Goal: Task Accomplishment & Management: Complete application form

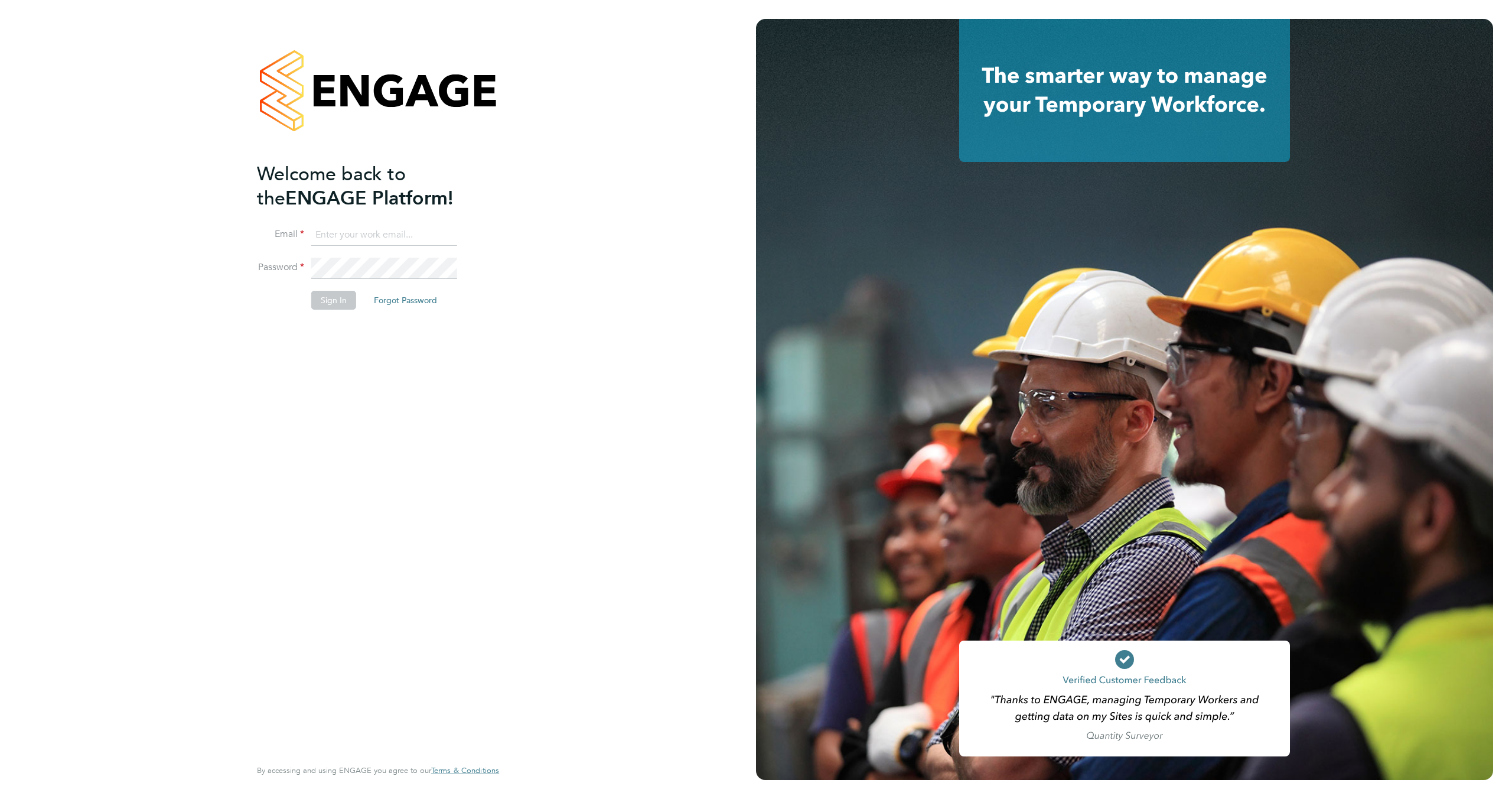
type input "[PERSON_NAME][EMAIL_ADDRESS][PERSON_NAME][DOMAIN_NAME]"
click at [325, 299] on button "Sign In" at bounding box center [334, 300] width 45 height 19
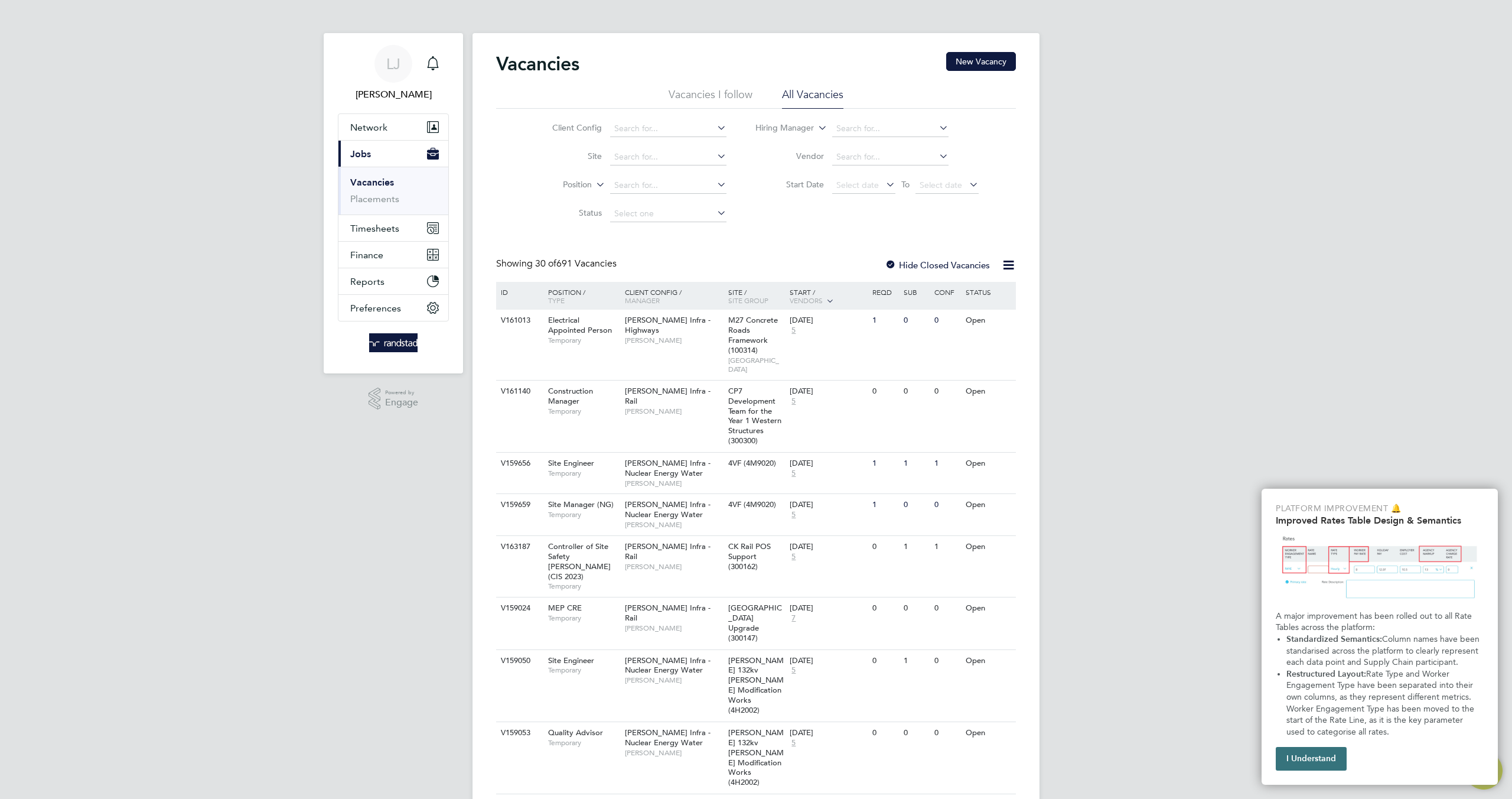
click at [1299, 758] on button "I Understand" at bounding box center [1311, 758] width 71 height 23
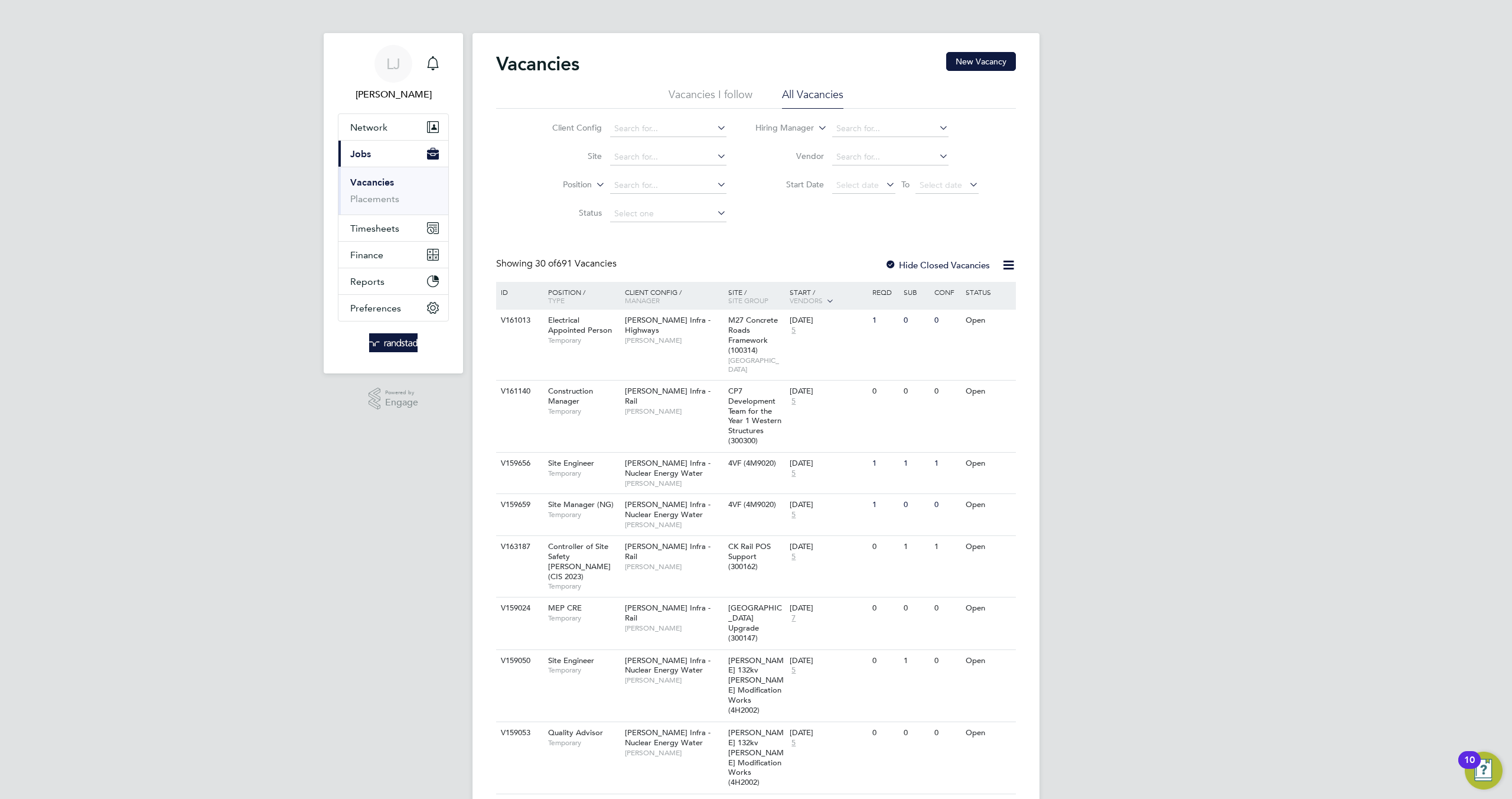
click at [374, 178] on link "Vacancies" at bounding box center [372, 182] width 44 height 11
click at [594, 186] on icon at bounding box center [594, 182] width 0 height 11
click at [541, 156] on label "Site" at bounding box center [567, 156] width 68 height 11
click at [640, 132] on input at bounding box center [668, 129] width 117 height 17
paste input "V179363"
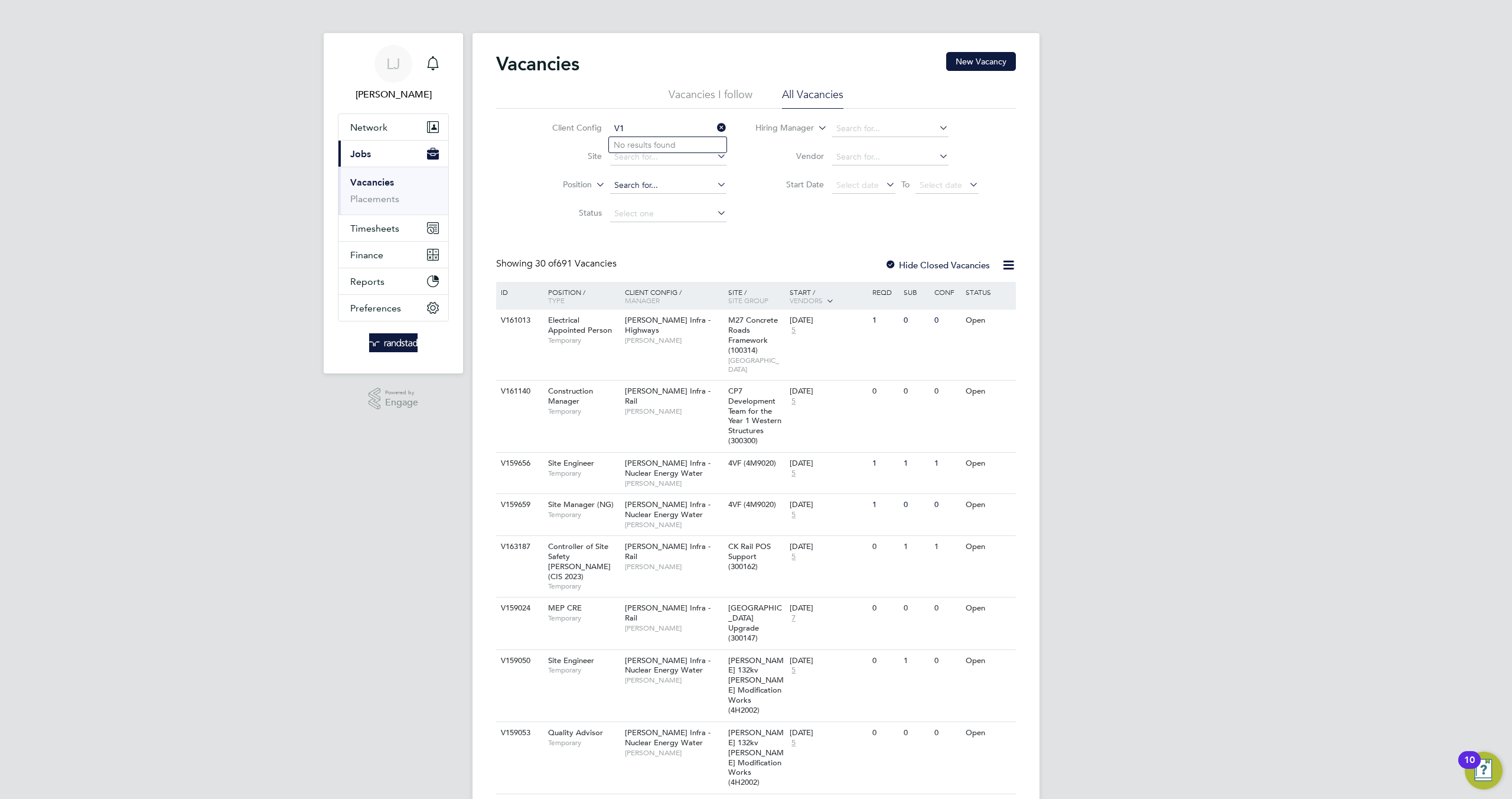
type input "V"
click at [815, 128] on icon at bounding box center [815, 125] width 0 height 11
click at [895, 82] on div "Vacancies New Vacancy" at bounding box center [756, 69] width 520 height 35
click at [846, 158] on input at bounding box center [891, 158] width 117 height 17
paste input "V179363"
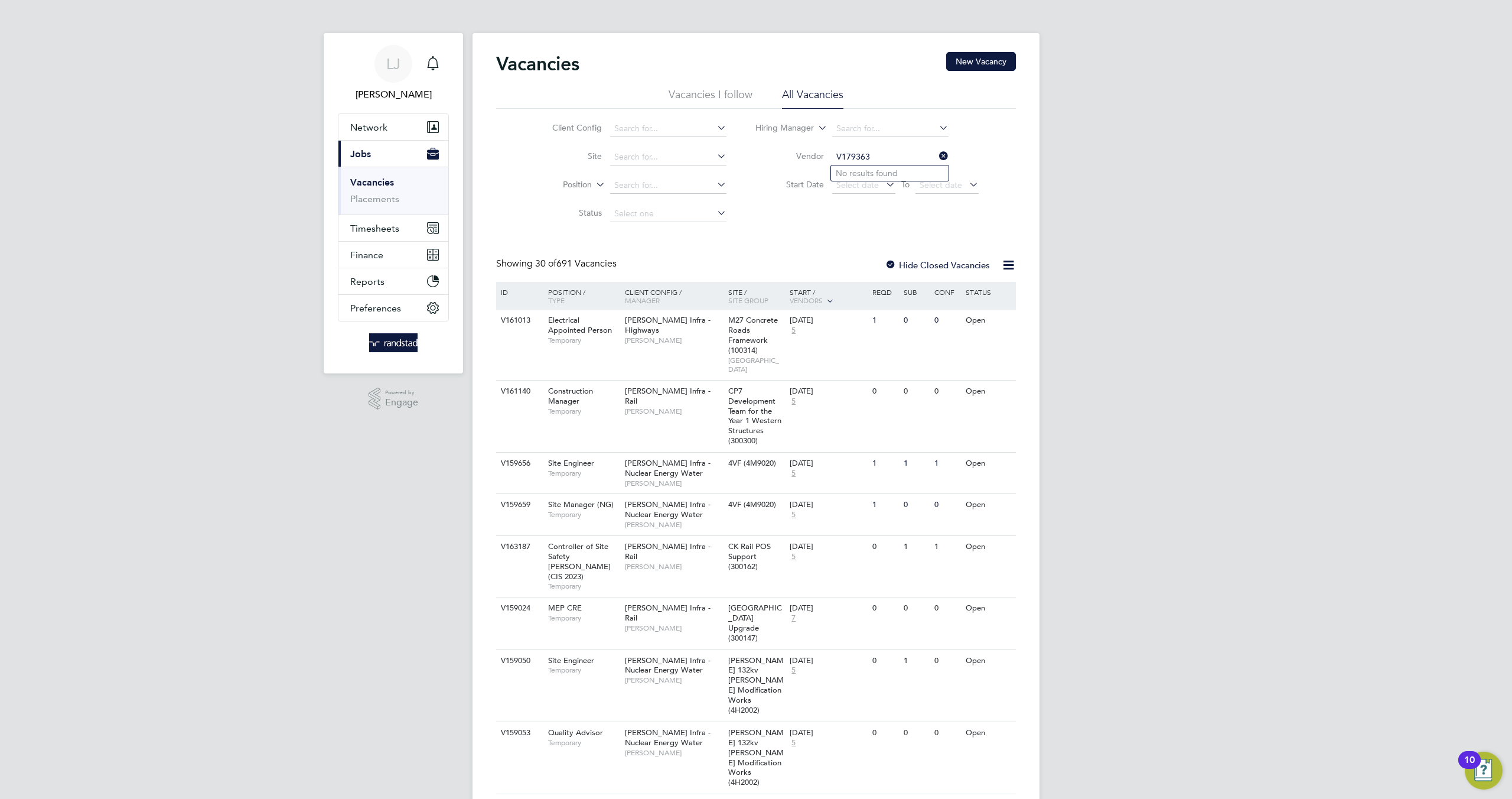
type input "V179363"
click at [621, 186] on input at bounding box center [668, 186] width 117 height 17
type input "site engineer"
click at [628, 158] on input at bounding box center [668, 158] width 117 height 17
click at [628, 170] on b "A52" at bounding box center [621, 173] width 16 height 10
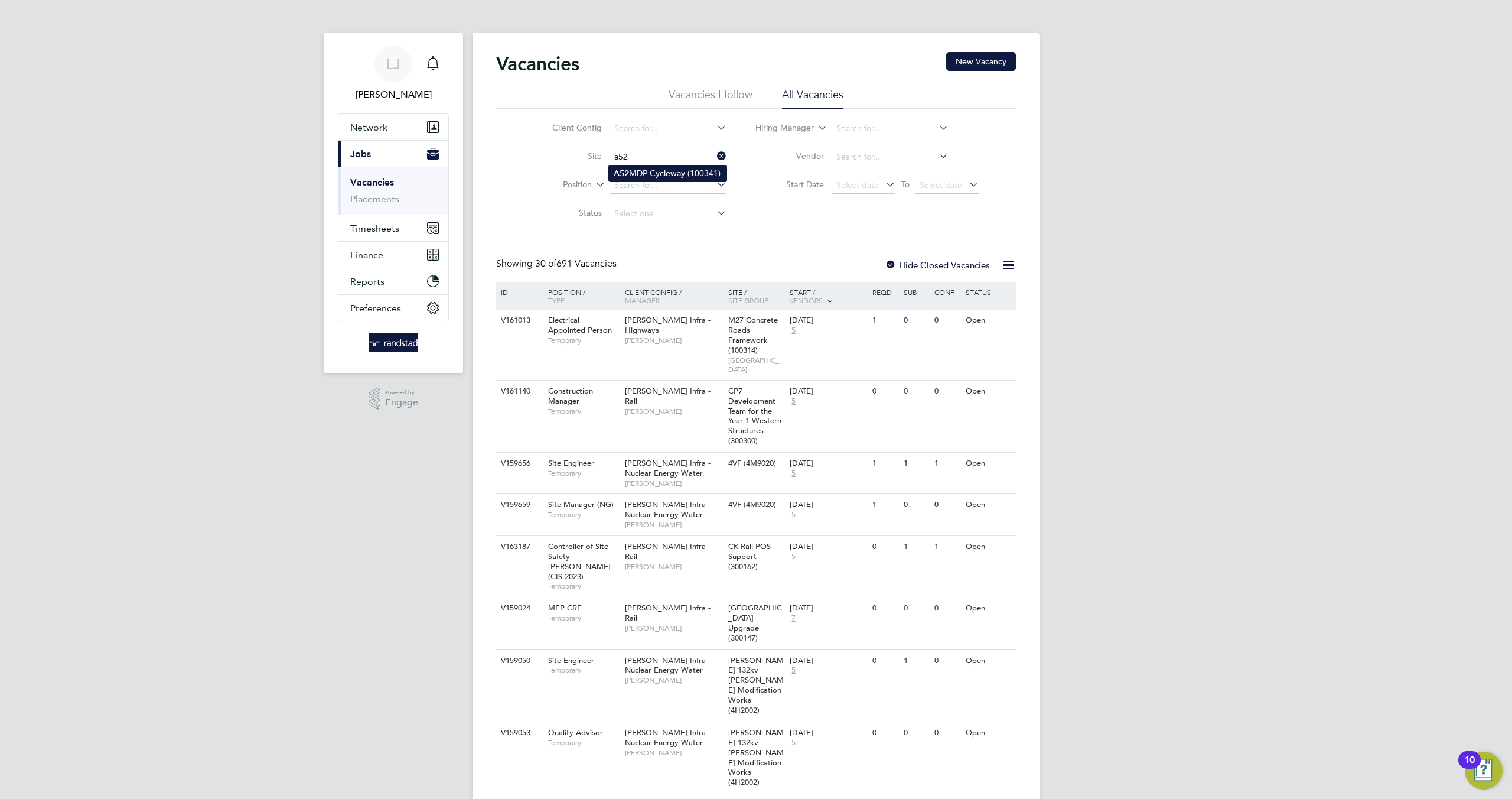
type input "A52 MDP Cycleway (100341)"
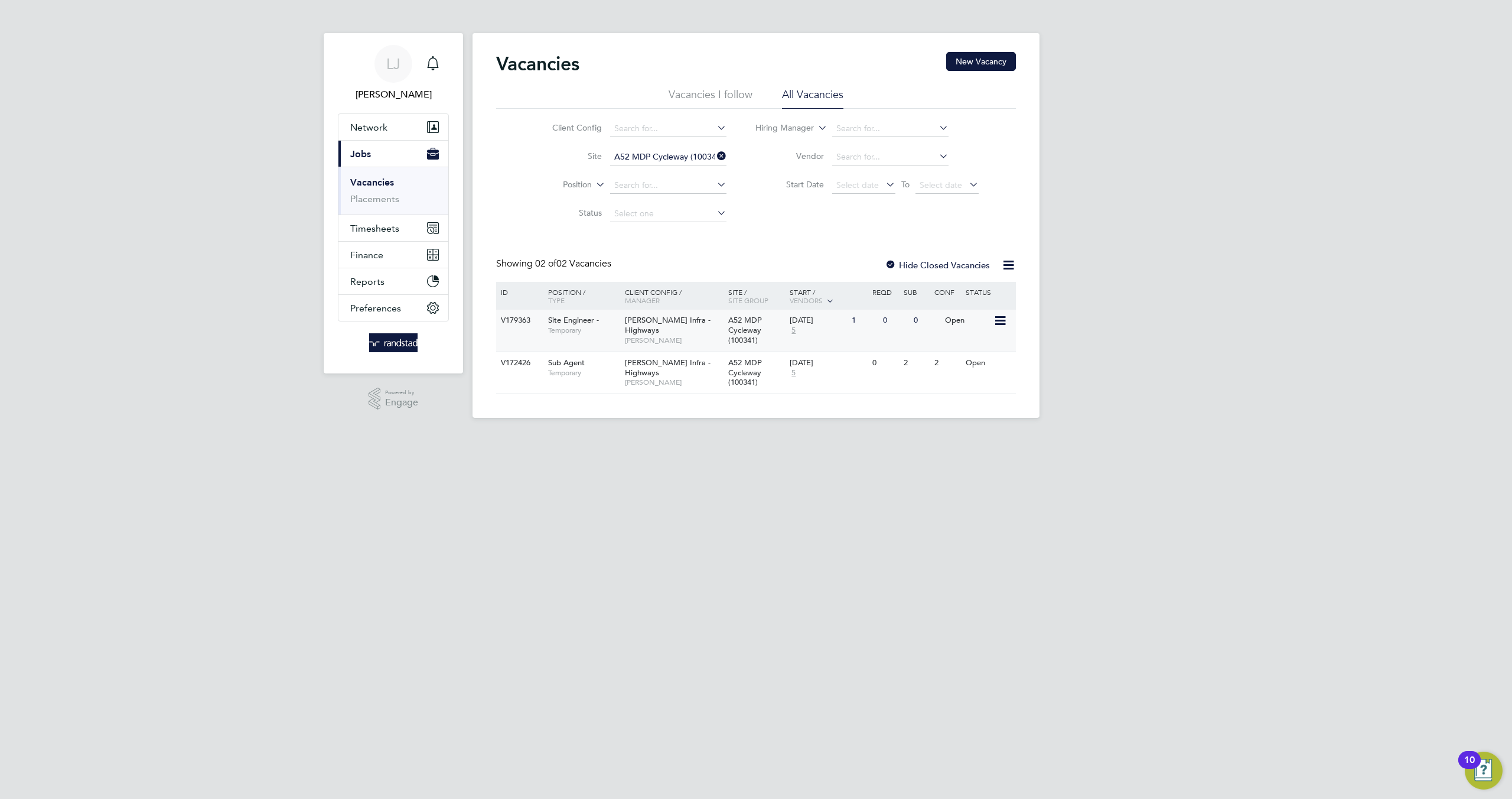
click at [609, 334] on div "Site Engineer - Temporary" at bounding box center [581, 325] width 83 height 31
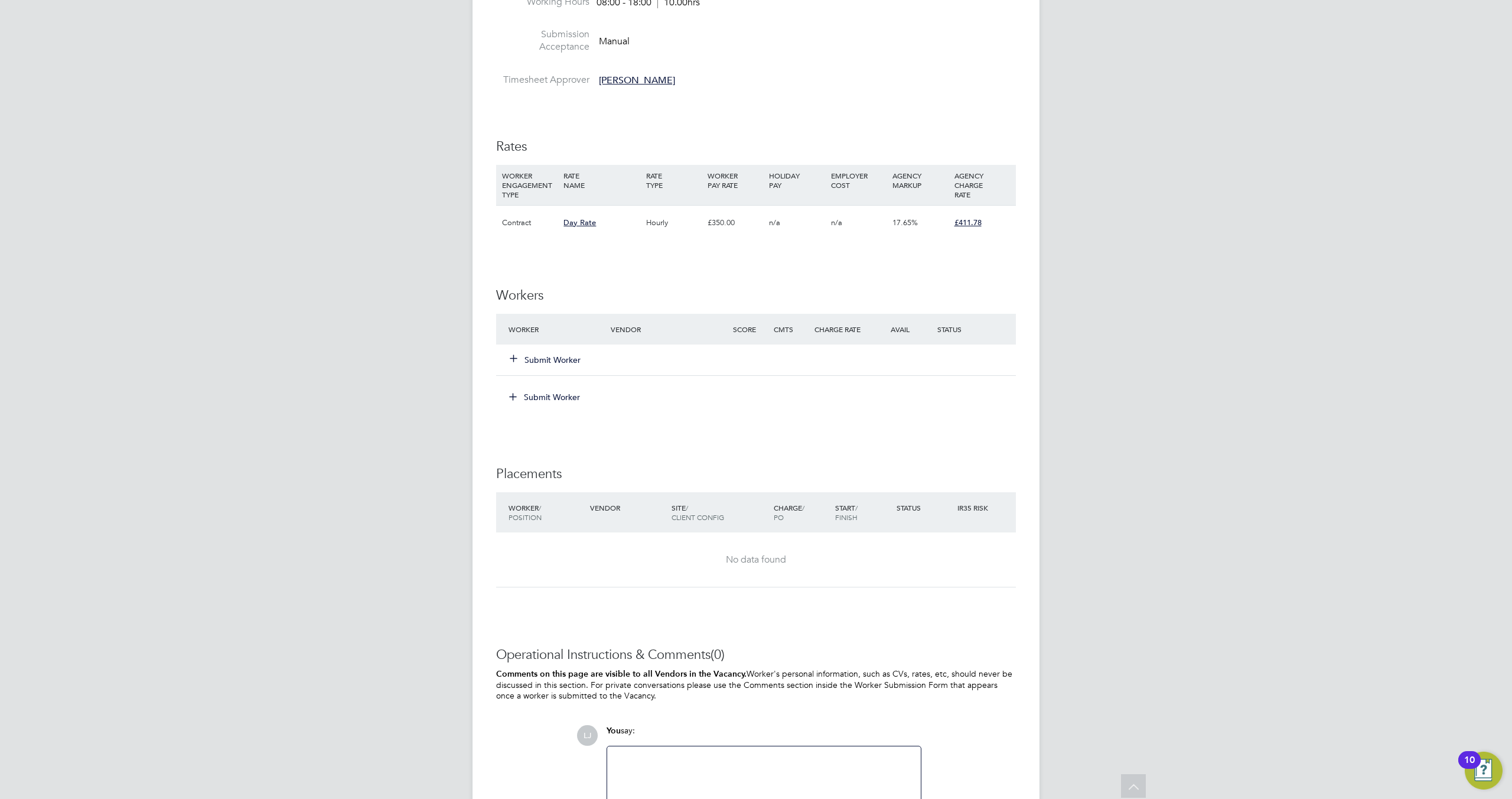
scroll to position [761, 0]
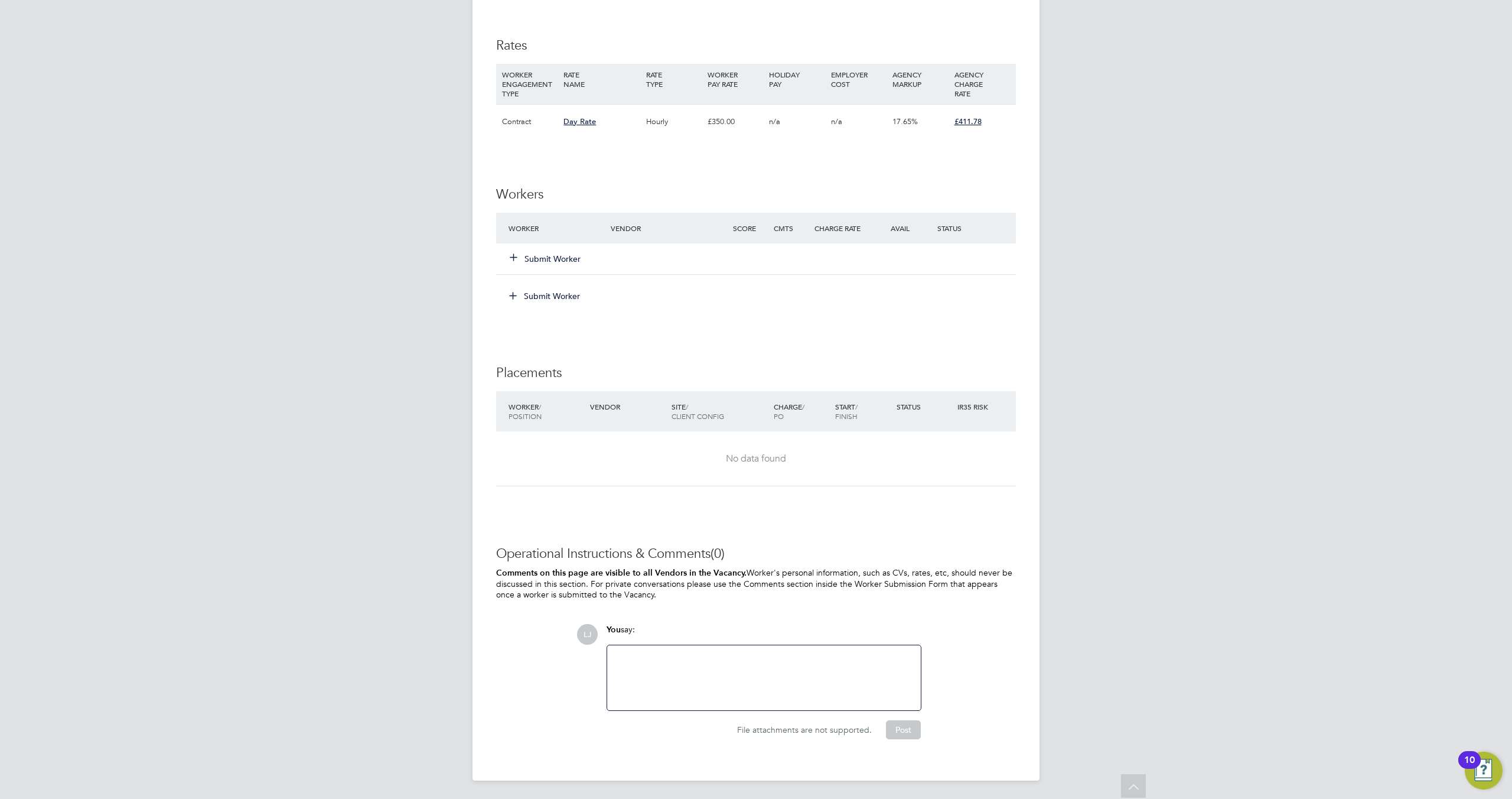
click at [531, 254] on button "Submit Worker" at bounding box center [546, 259] width 71 height 12
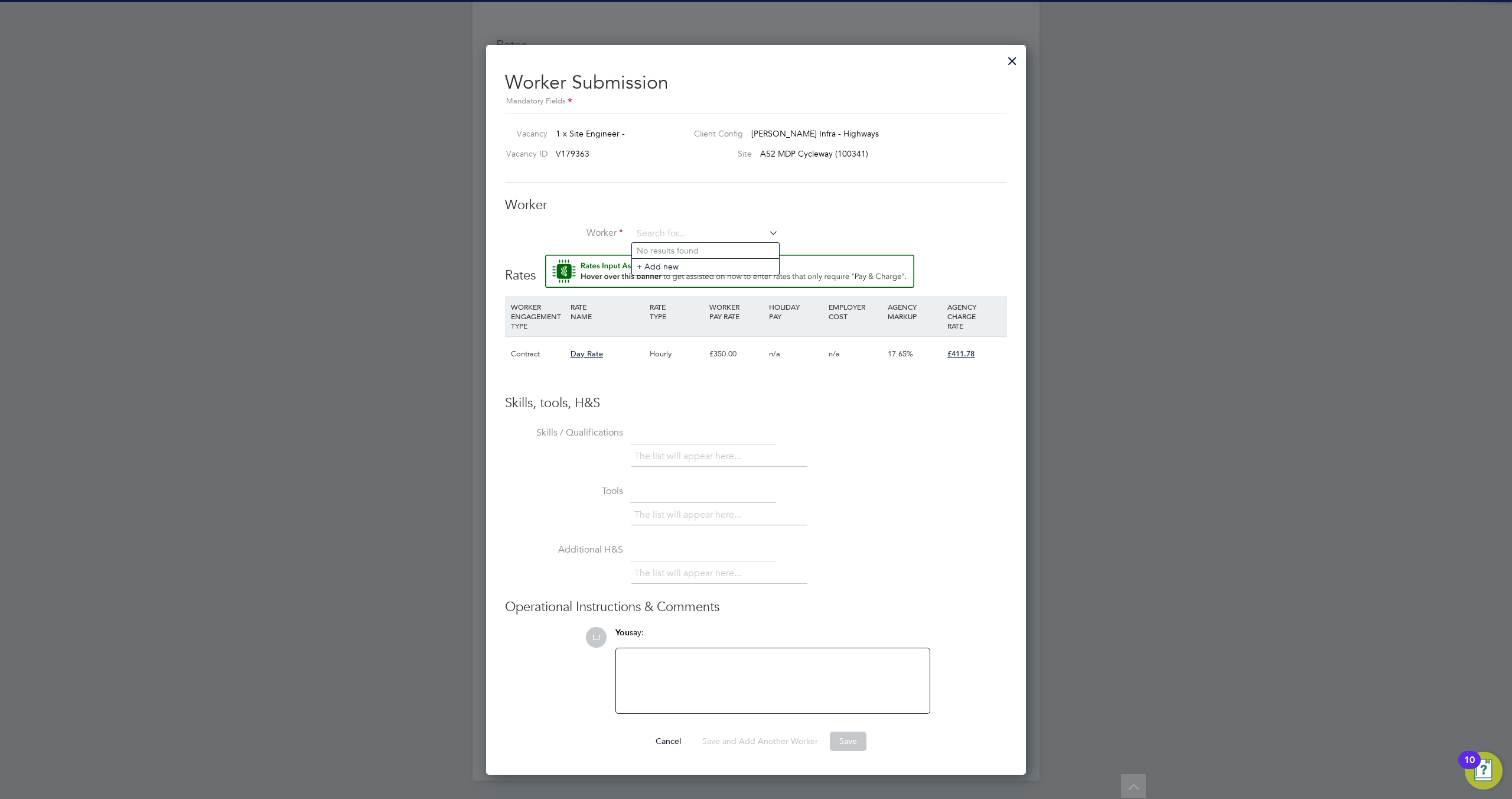
scroll to position [0, 0]
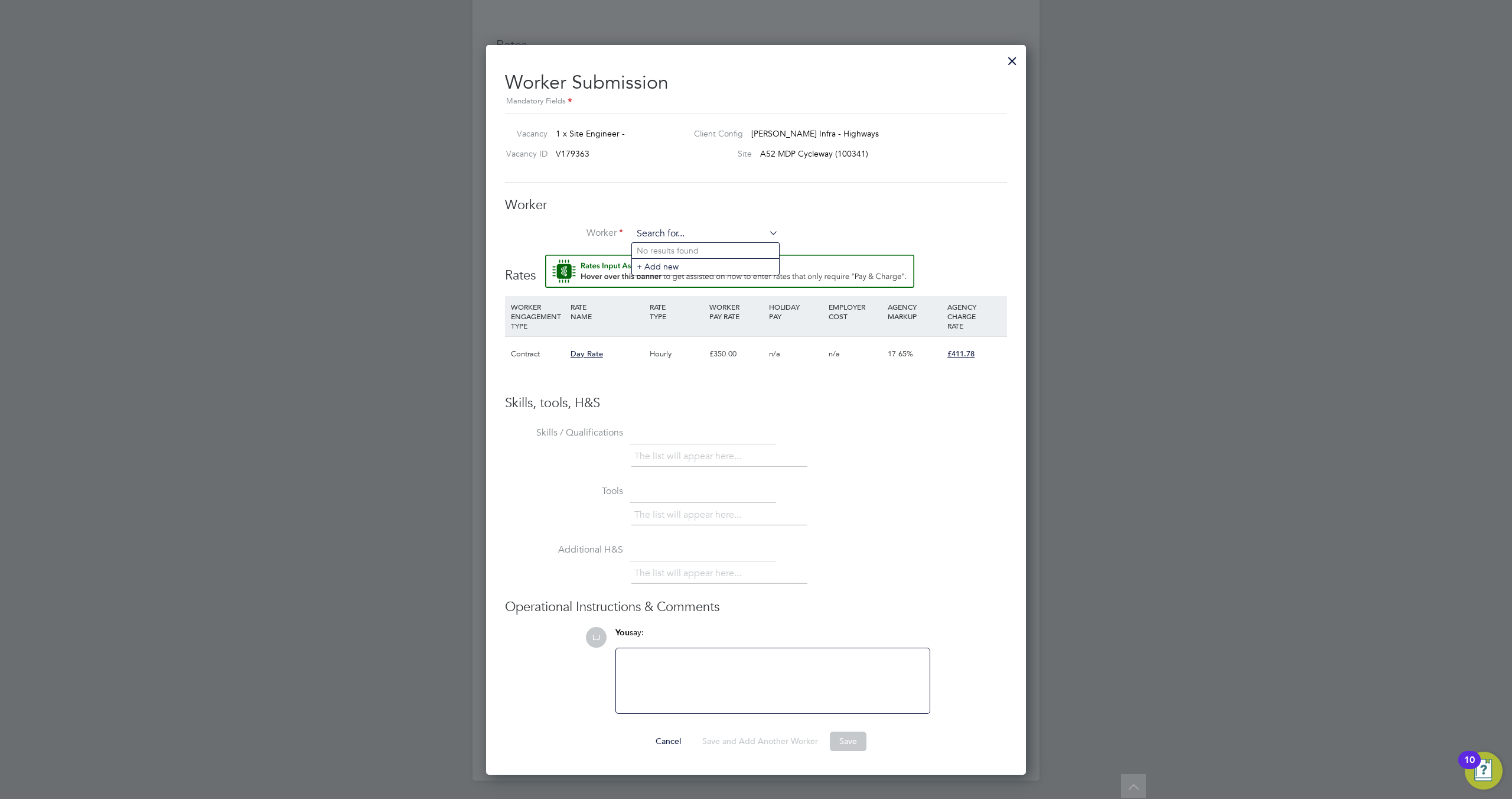
click at [707, 231] on input at bounding box center [706, 233] width 146 height 17
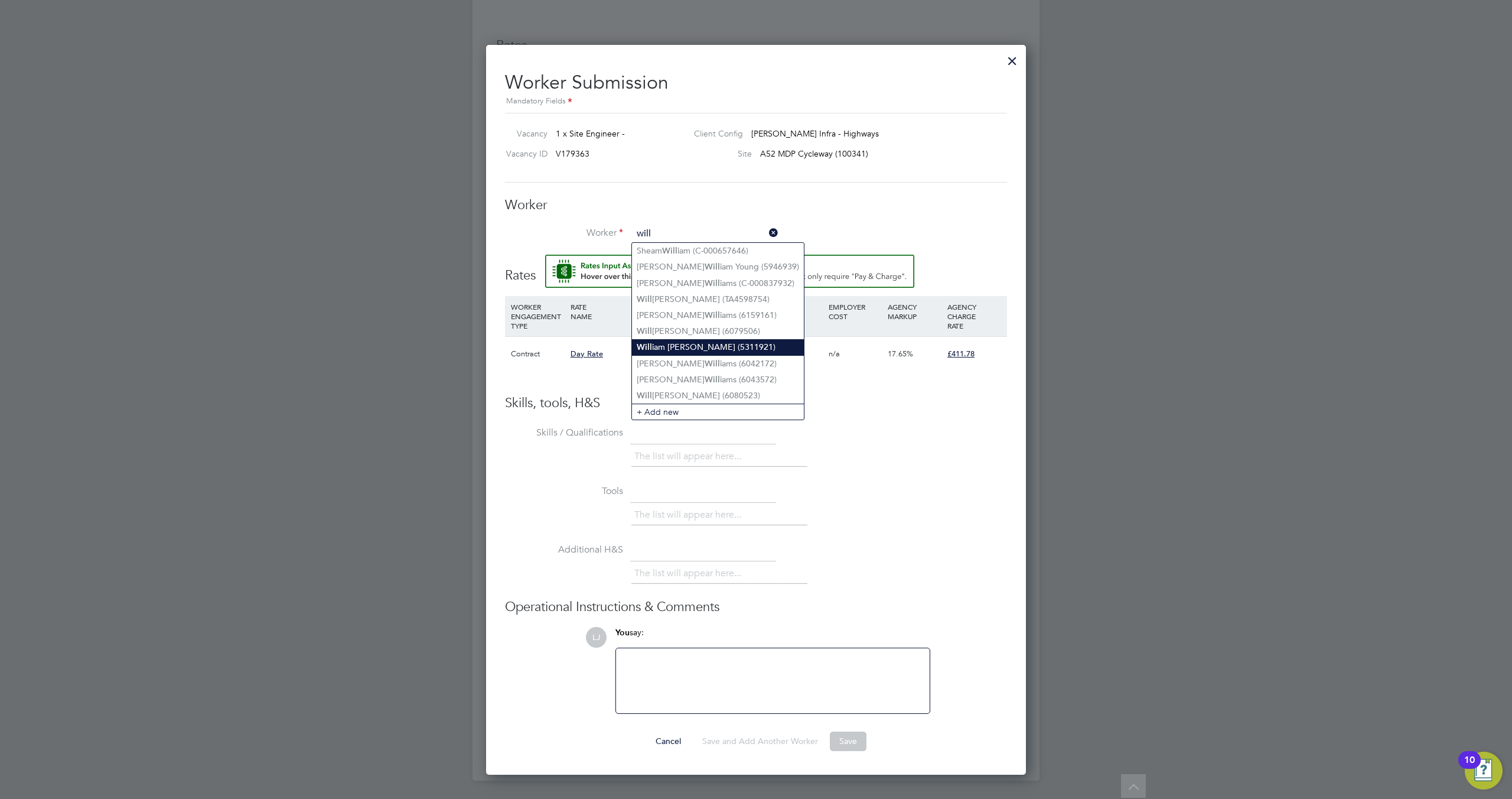
click at [687, 340] on li "Will iam Huskinson (5311921)" at bounding box center [718, 347] width 172 height 16
type input "William Huskinson (5311921)"
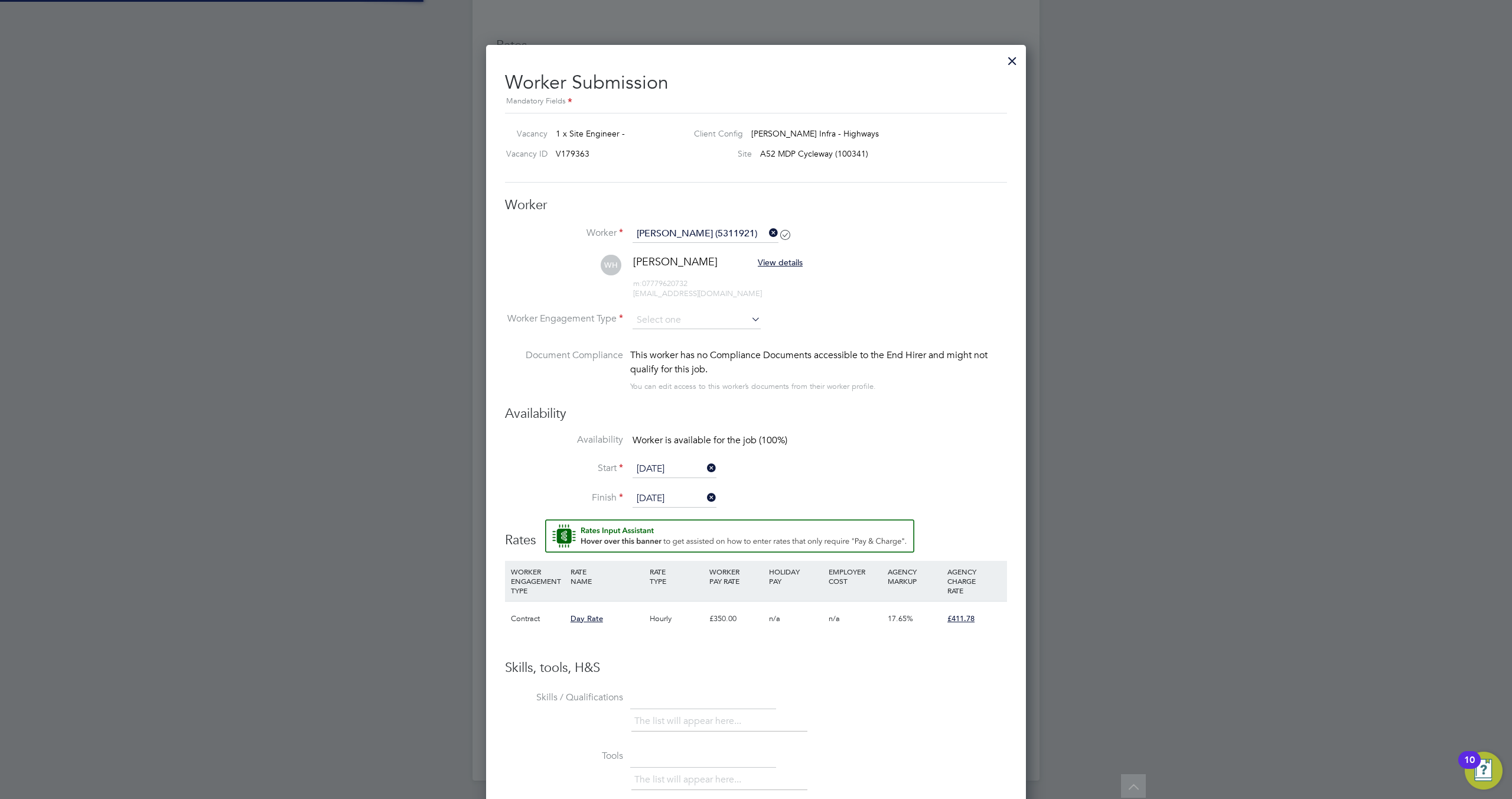
scroll to position [994, 540]
click at [687, 313] on input at bounding box center [697, 320] width 128 height 17
